Goal: Browse casually

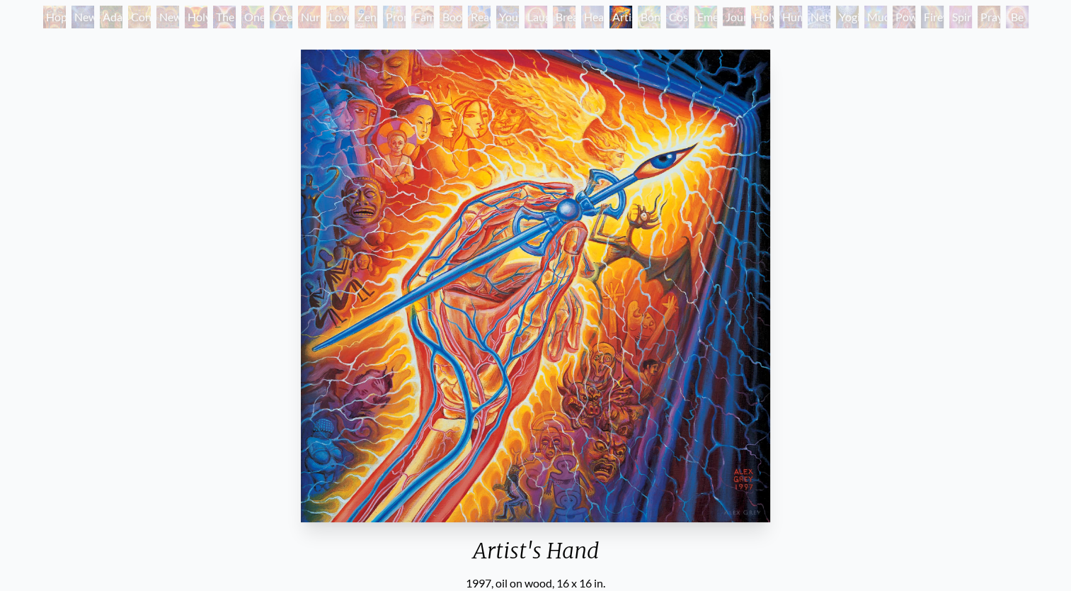
scroll to position [85, 0]
click at [597, 231] on img "21 / 35" at bounding box center [536, 286] width 470 height 472
click at [598, 229] on img "21 / 35" at bounding box center [536, 286] width 470 height 472
click at [601, 244] on img "21 / 35" at bounding box center [536, 286] width 470 height 472
click at [608, 257] on img "21 / 35" at bounding box center [536, 286] width 470 height 472
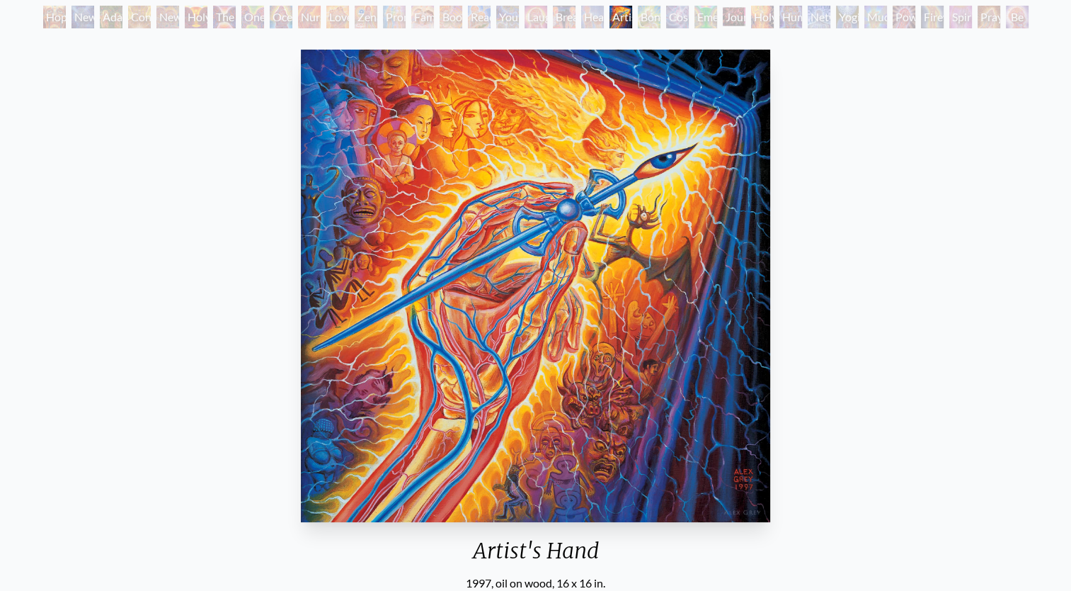
click at [607, 261] on img "21 / 35" at bounding box center [536, 286] width 470 height 472
click at [606, 264] on img "21 / 35" at bounding box center [536, 286] width 470 height 472
click at [609, 268] on img "21 / 35" at bounding box center [536, 286] width 470 height 472
click at [678, 387] on img "21 / 35" at bounding box center [536, 286] width 470 height 472
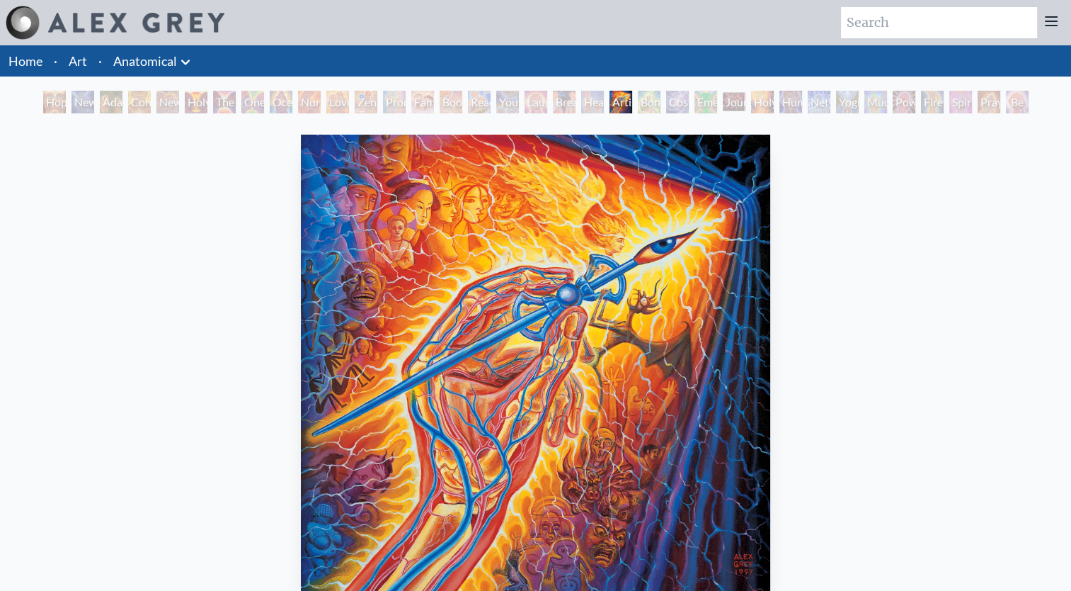
click at [722, 363] on img "21 / 35" at bounding box center [536, 371] width 470 height 472
